Goal: Information Seeking & Learning: Learn about a topic

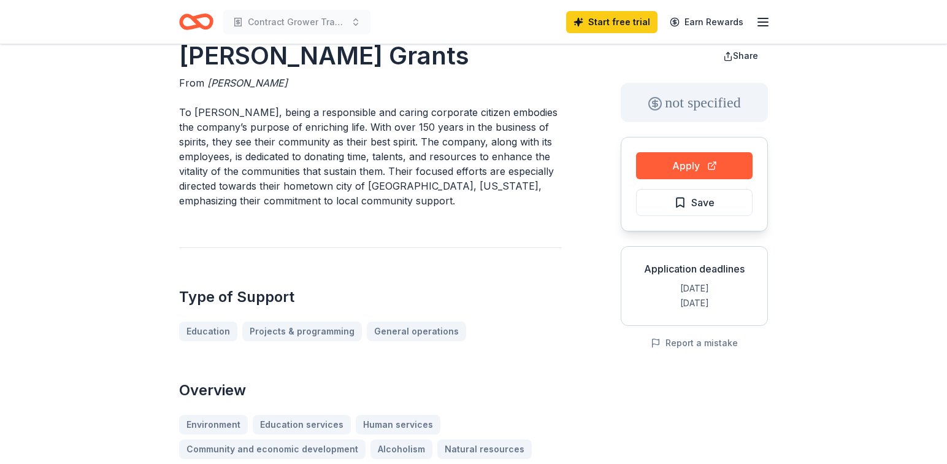
scroll to position [31, 0]
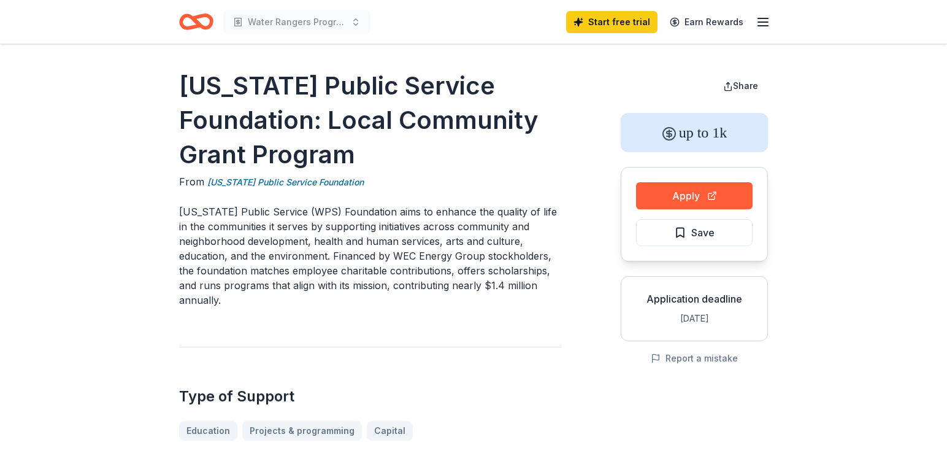
click at [250, 138] on h1 "[US_STATE] Public Service Foundation: Local Community Grant Program" at bounding box center [370, 120] width 383 height 103
click at [250, 138] on h1 "Wisconsin Public Service Foundation: Local Community Grant Program" at bounding box center [370, 120] width 383 height 103
drag, startPoint x: 180, startPoint y: 87, endPoint x: 375, endPoint y: 167, distance: 211.5
click at [375, 167] on h1 "Wisconsin Public Service Foundation: Local Community Grant Program" at bounding box center [370, 120] width 383 height 103
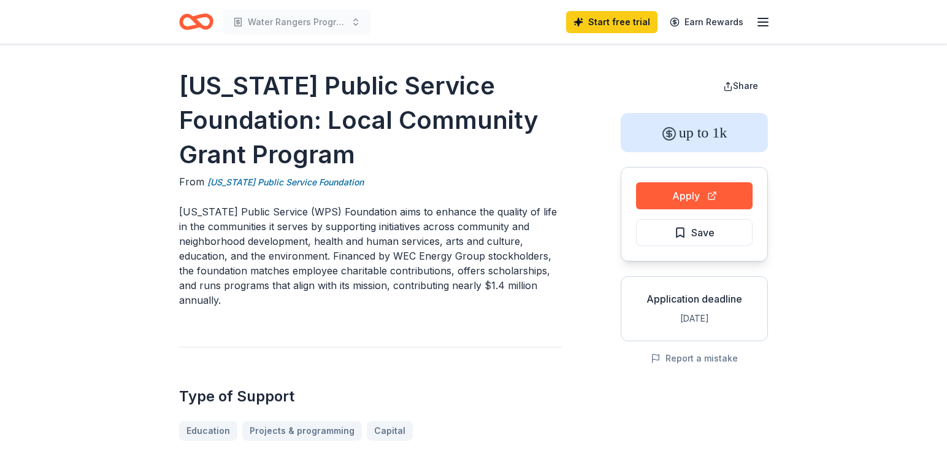
drag, startPoint x: 369, startPoint y: 167, endPoint x: 202, endPoint y: 89, distance: 184.7
click at [202, 89] on h1 "Wisconsin Public Service Foundation: Local Community Grant Program" at bounding box center [370, 120] width 383 height 103
